Goal: Book appointment/travel/reservation

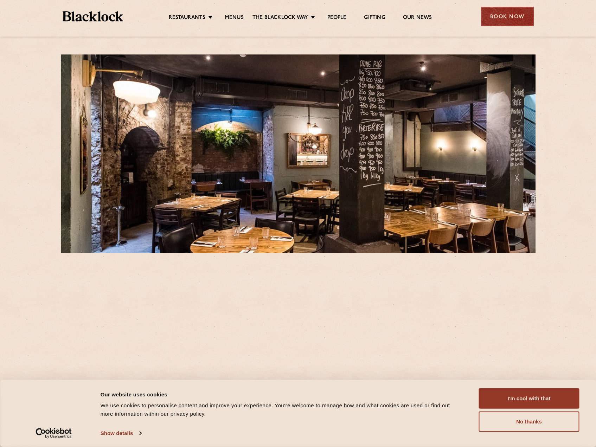
click at [506, 14] on div "Book Now" at bounding box center [507, 16] width 53 height 19
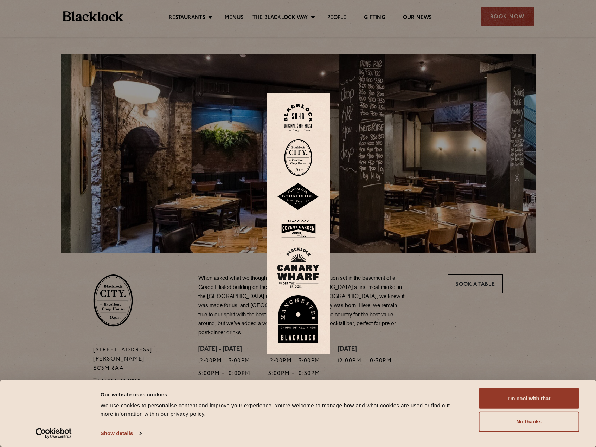
click at [303, 159] on img at bounding box center [298, 157] width 28 height 37
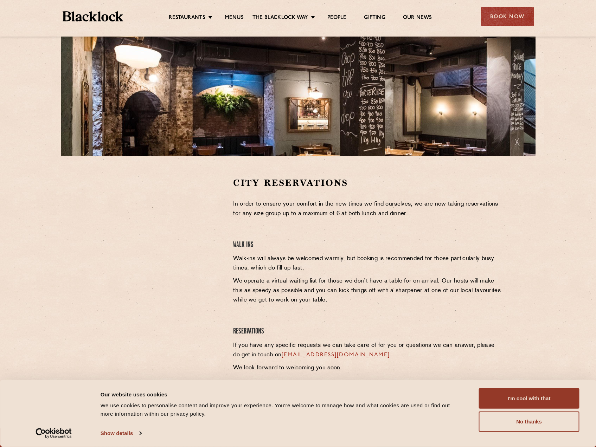
scroll to position [176, 0]
